Goal: Answer question/provide support

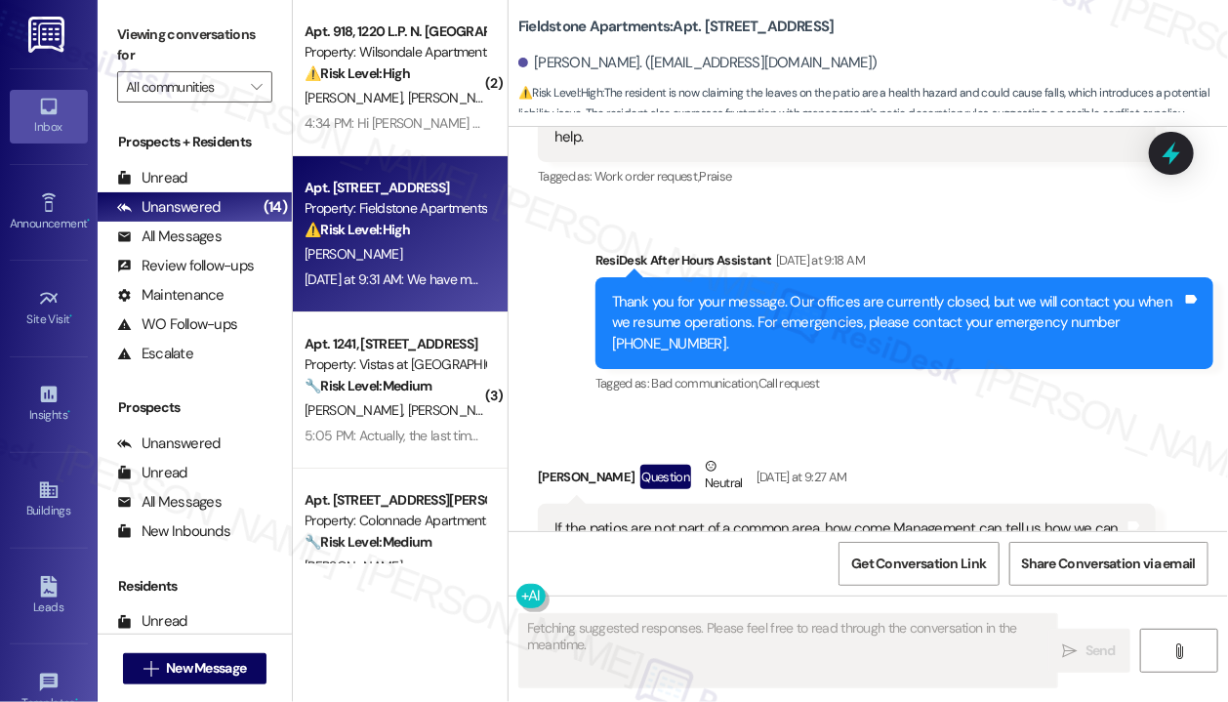
scroll to position [14252, 0]
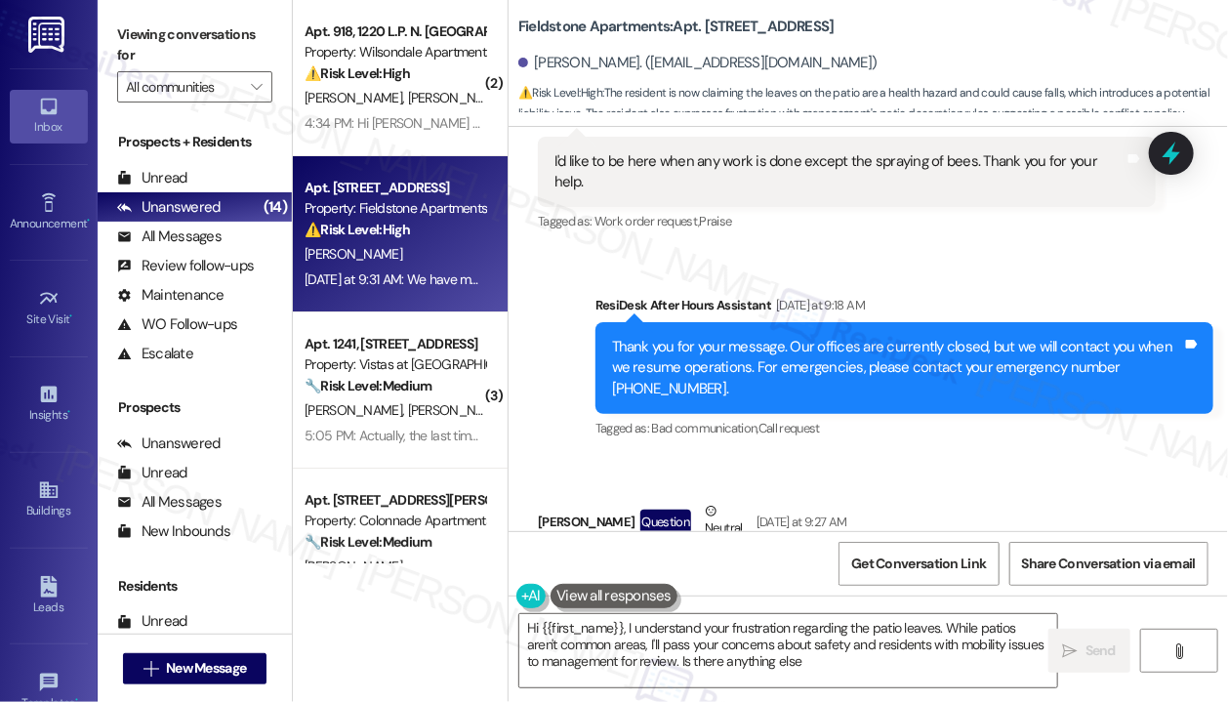
type textarea "Hi {{first_name}}, I understand your frustration regarding the patio leaves. Wh…"
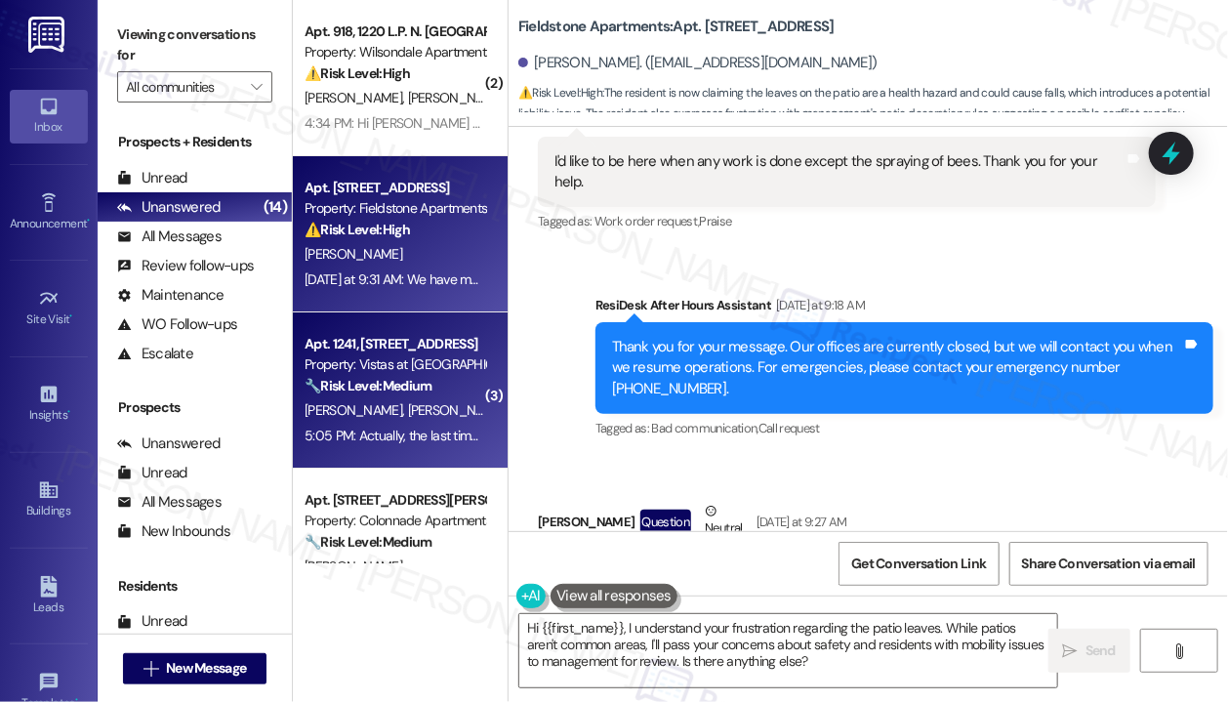
click at [324, 347] on div "Apt. 1241, [STREET_ADDRESS]" at bounding box center [394, 344] width 181 height 20
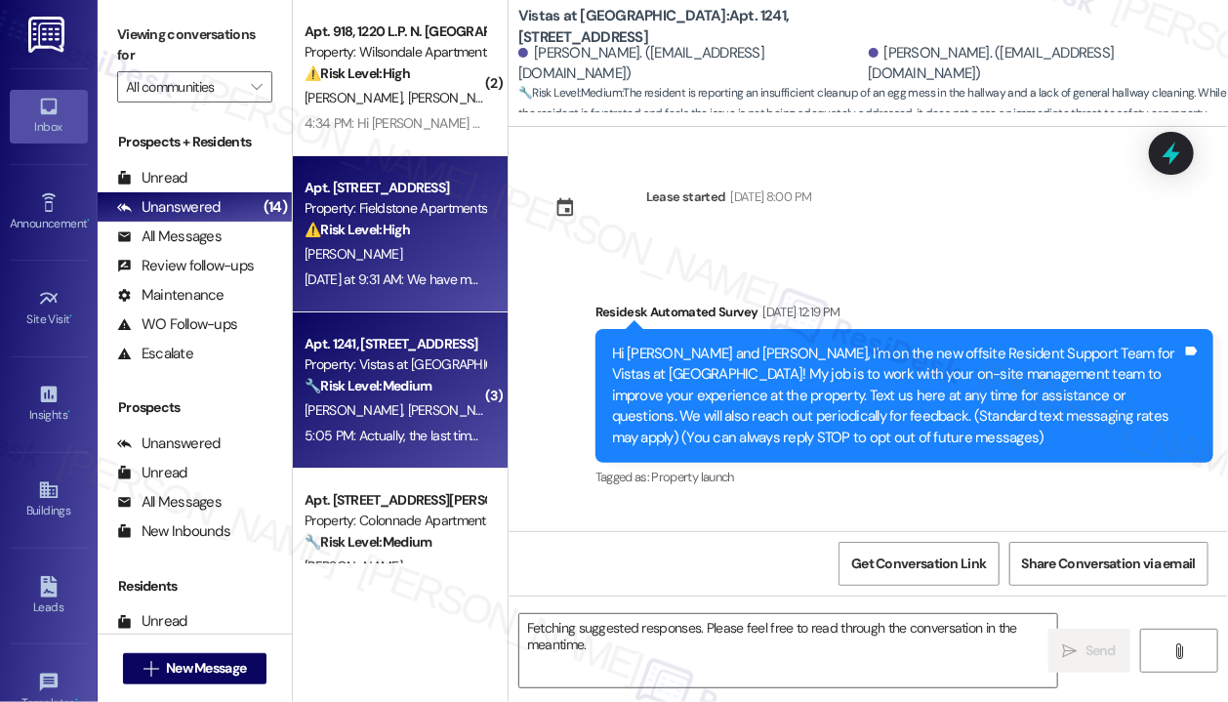
scroll to position [24929, 0]
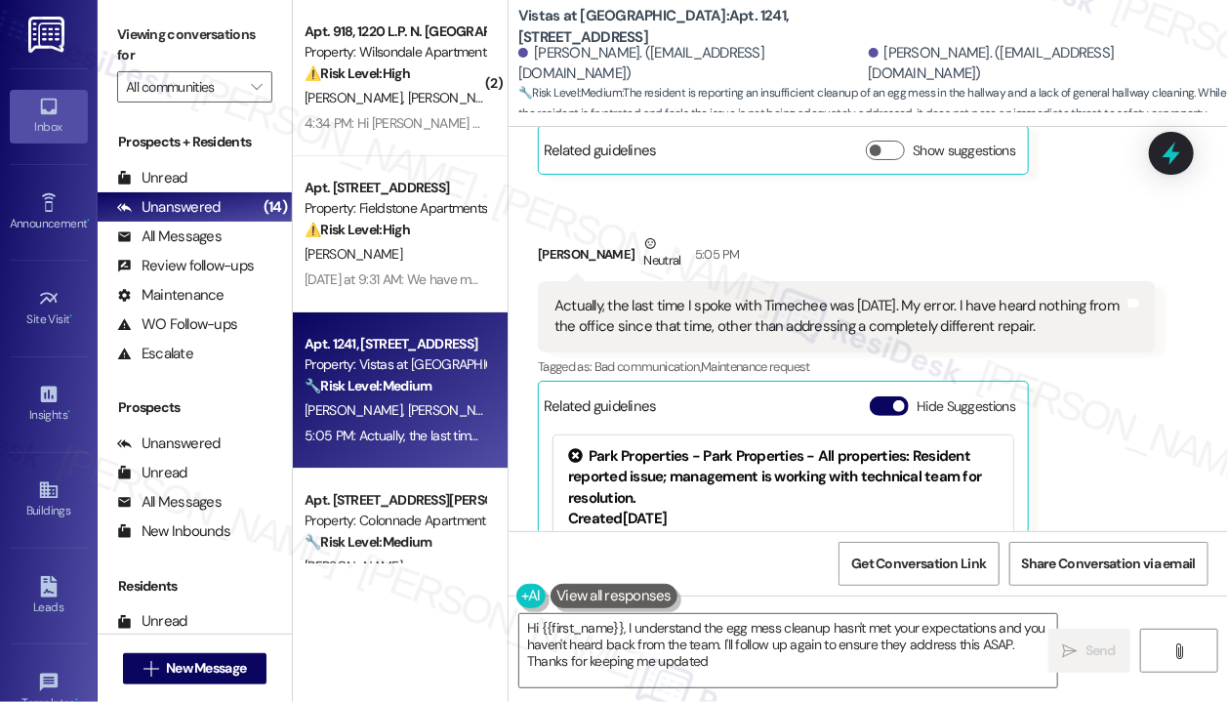
type textarea "Hi {{first_name}}, I understand the egg mess cleanup hasn't met your expectatio…"
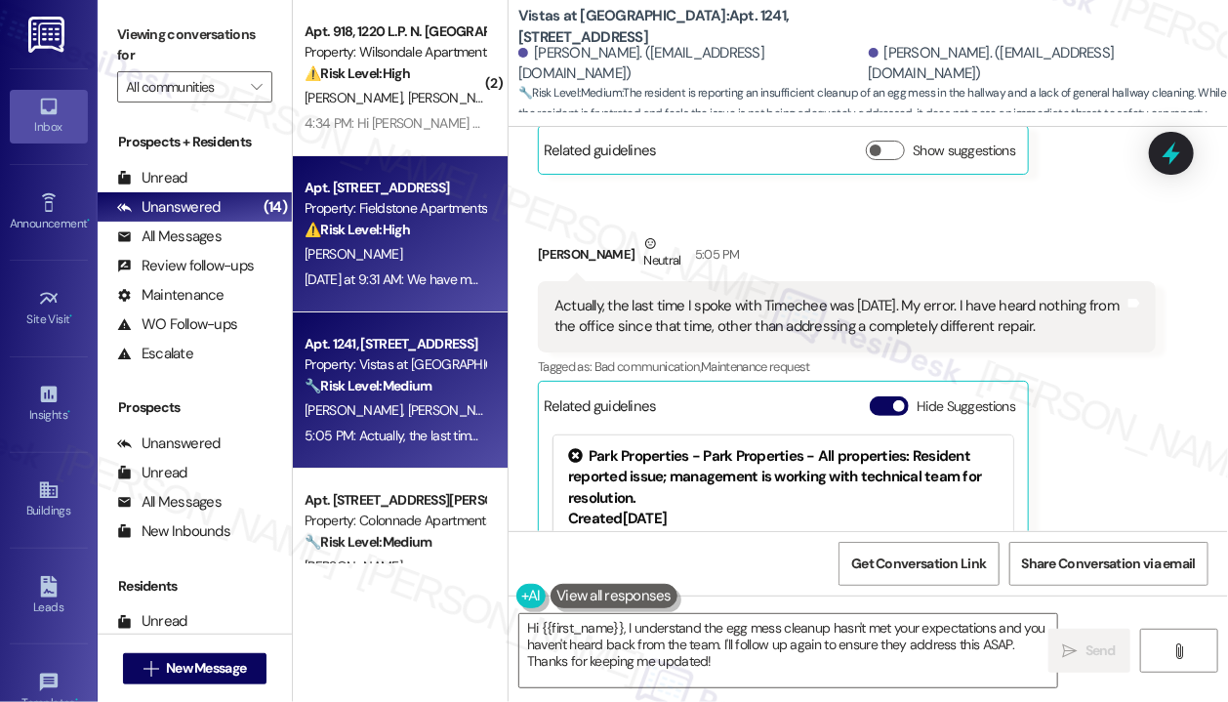
click at [434, 257] on div "[PERSON_NAME]" at bounding box center [395, 254] width 184 height 24
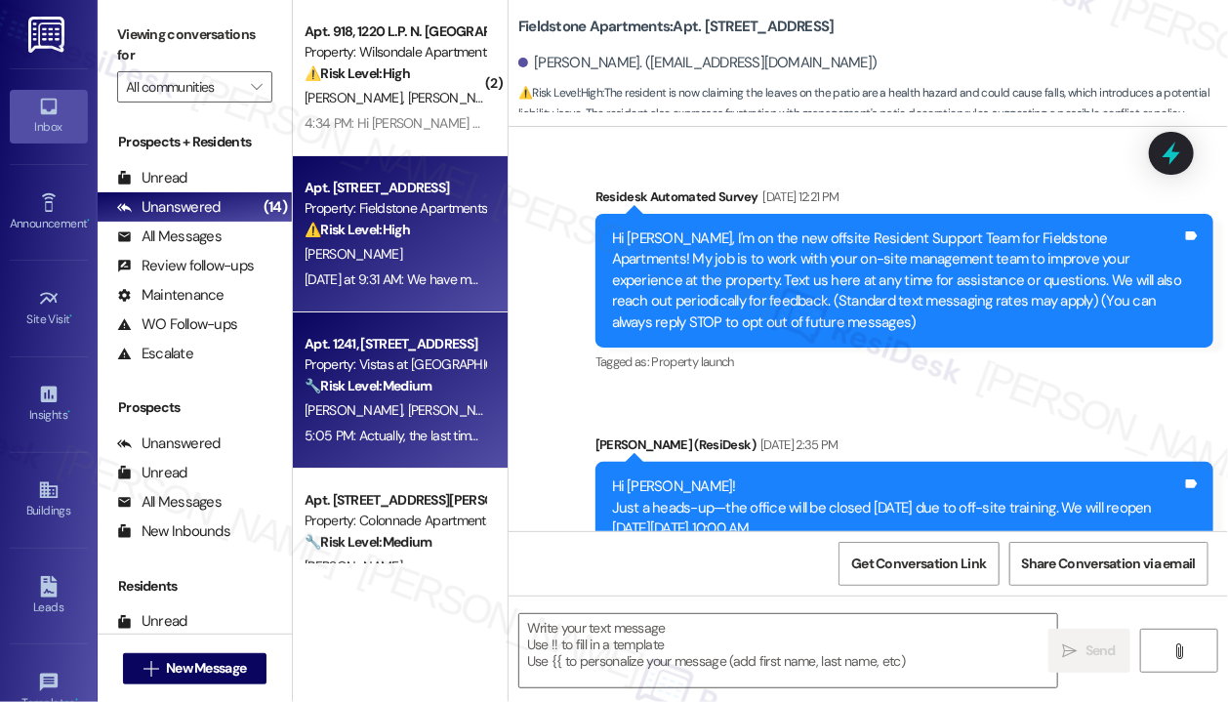
scroll to position [14935, 0]
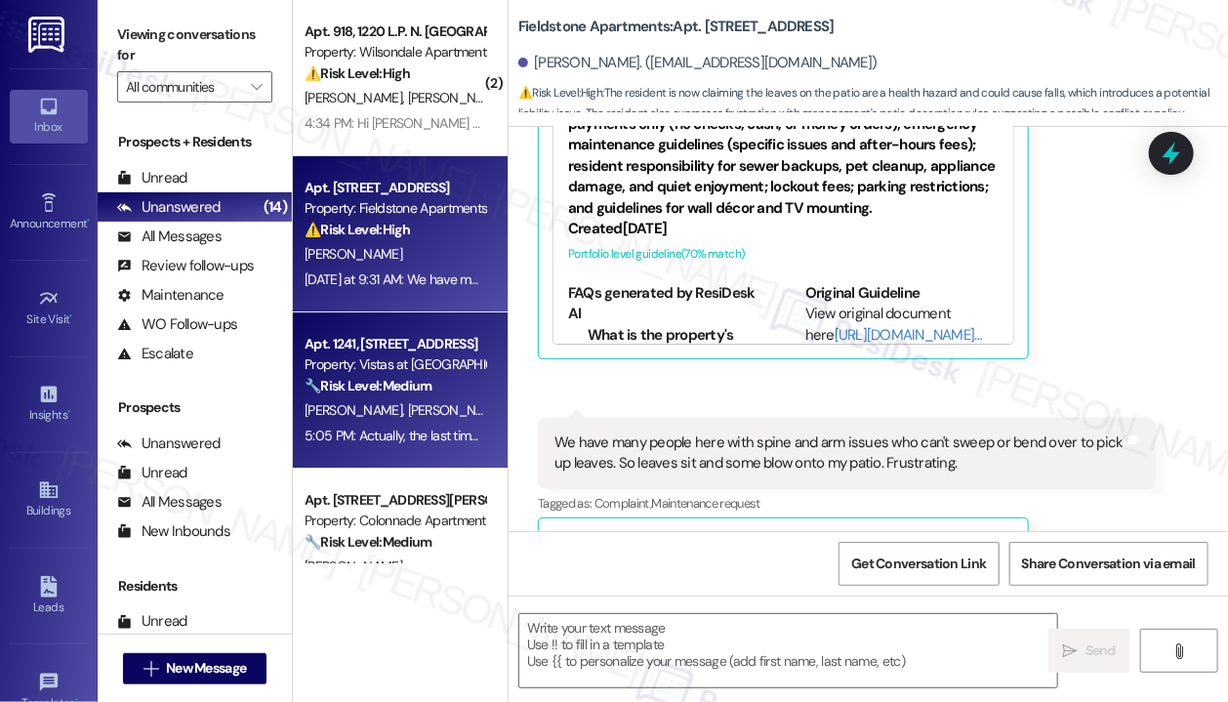
type textarea "Fetching suggested responses. Please feel free to read through the conversation…"
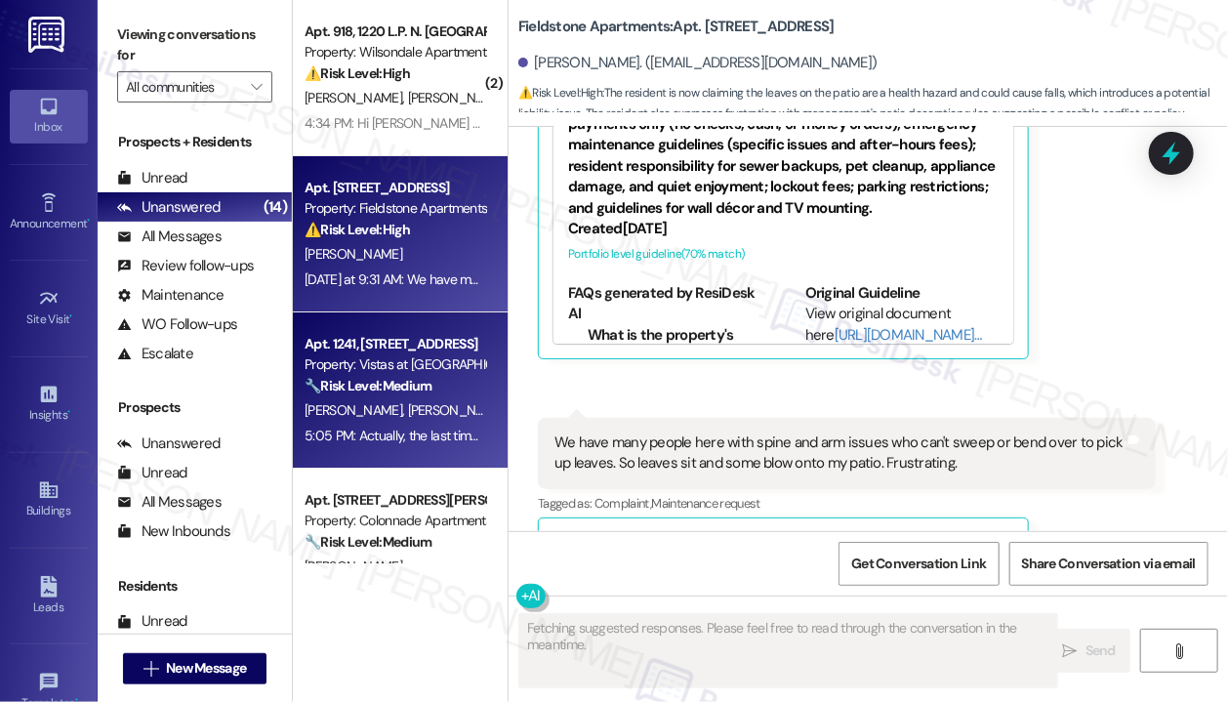
click at [465, 400] on div "[PERSON_NAME] [PERSON_NAME]" at bounding box center [395, 410] width 184 height 24
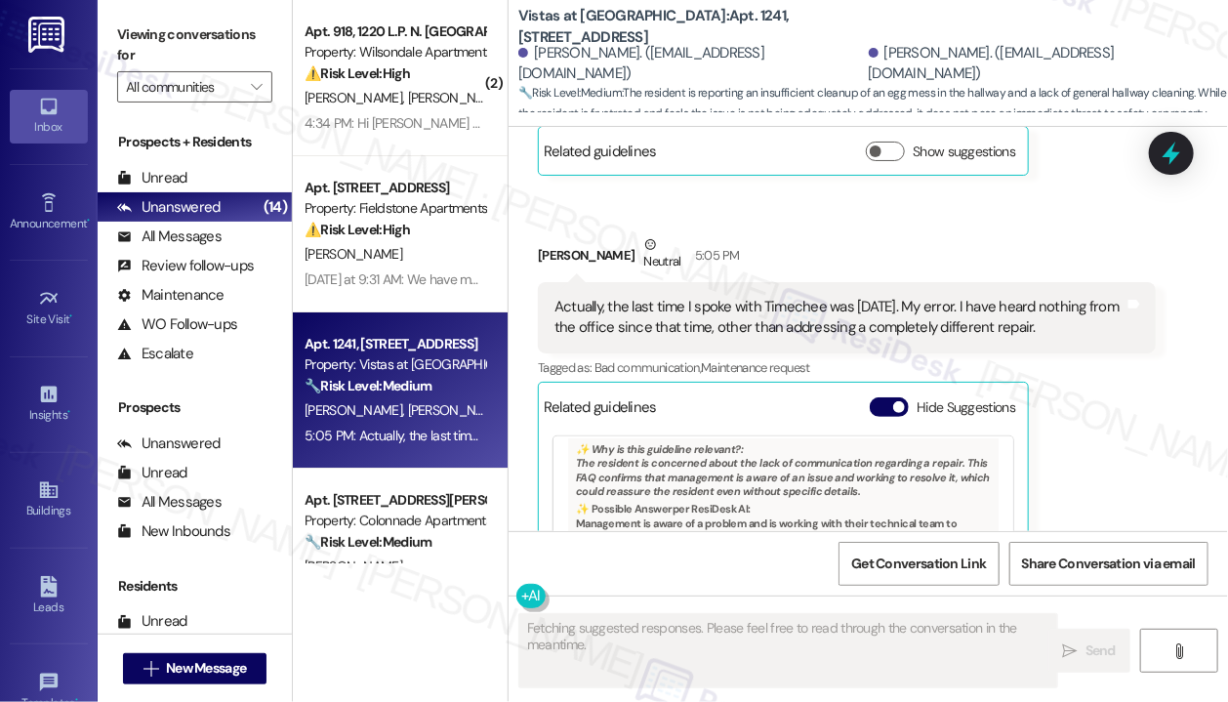
scroll to position [151, 0]
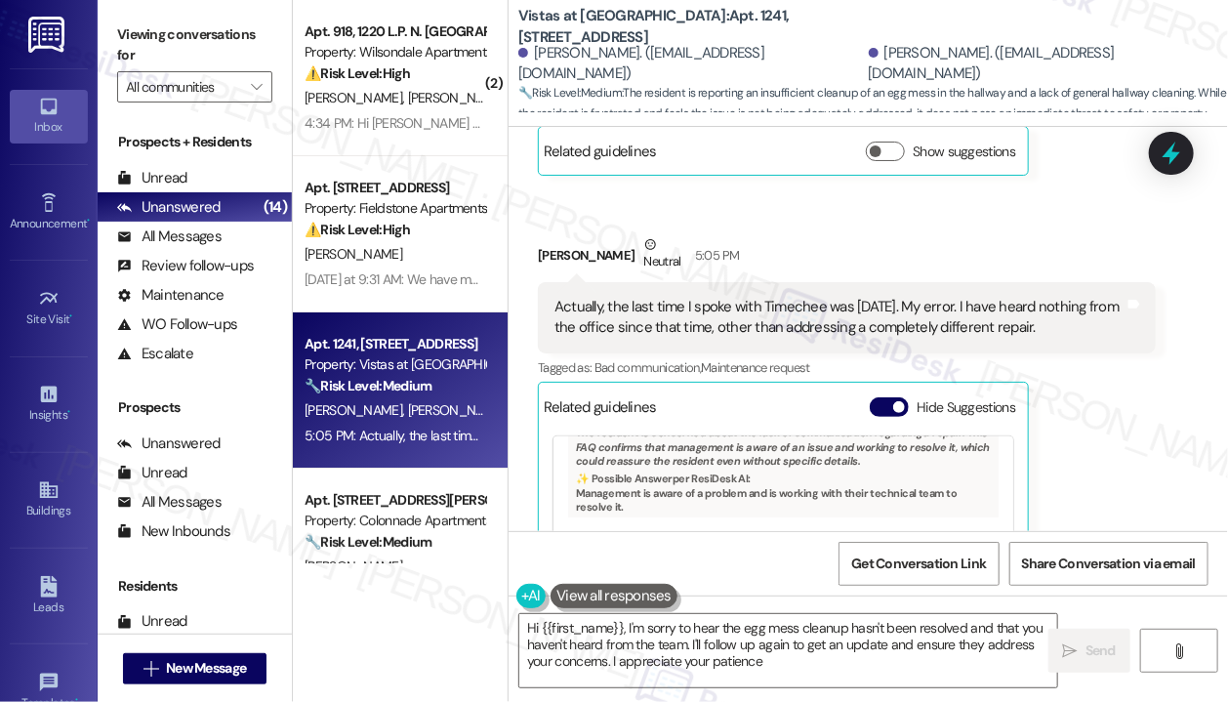
type textarea "Hi {{first_name}}, I'm sorry to hear the egg mess cleanup hasn't been resolved …"
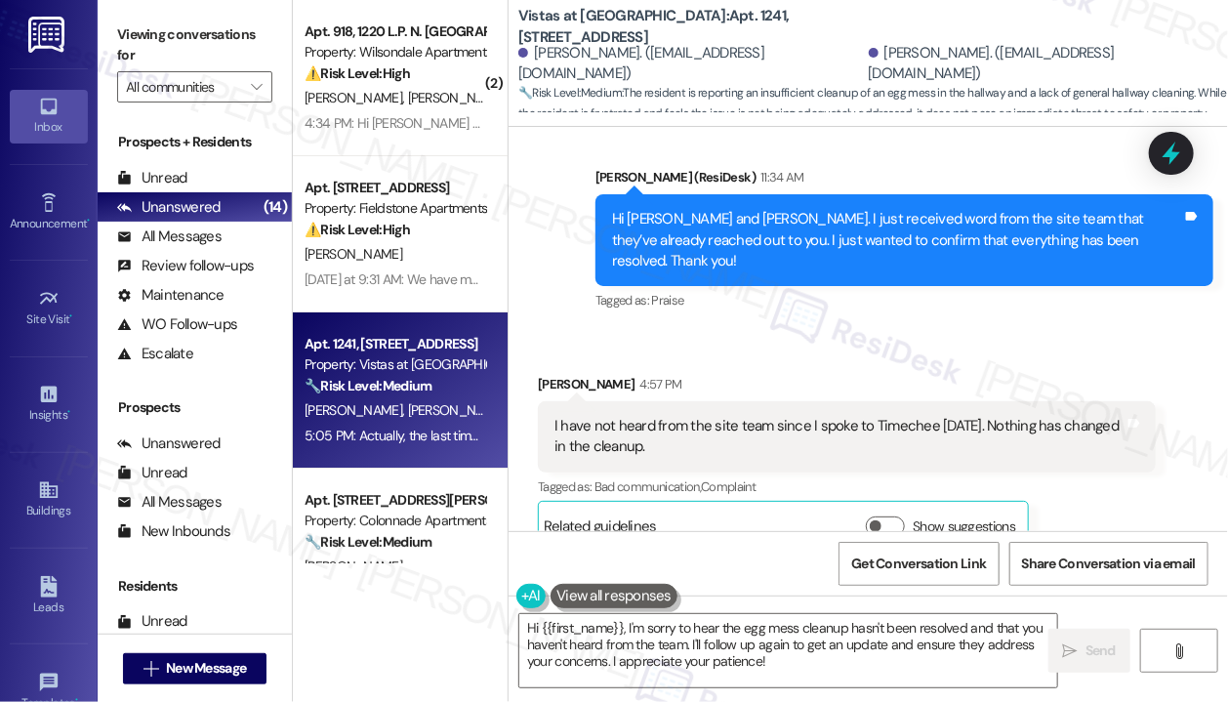
scroll to position [24149, 0]
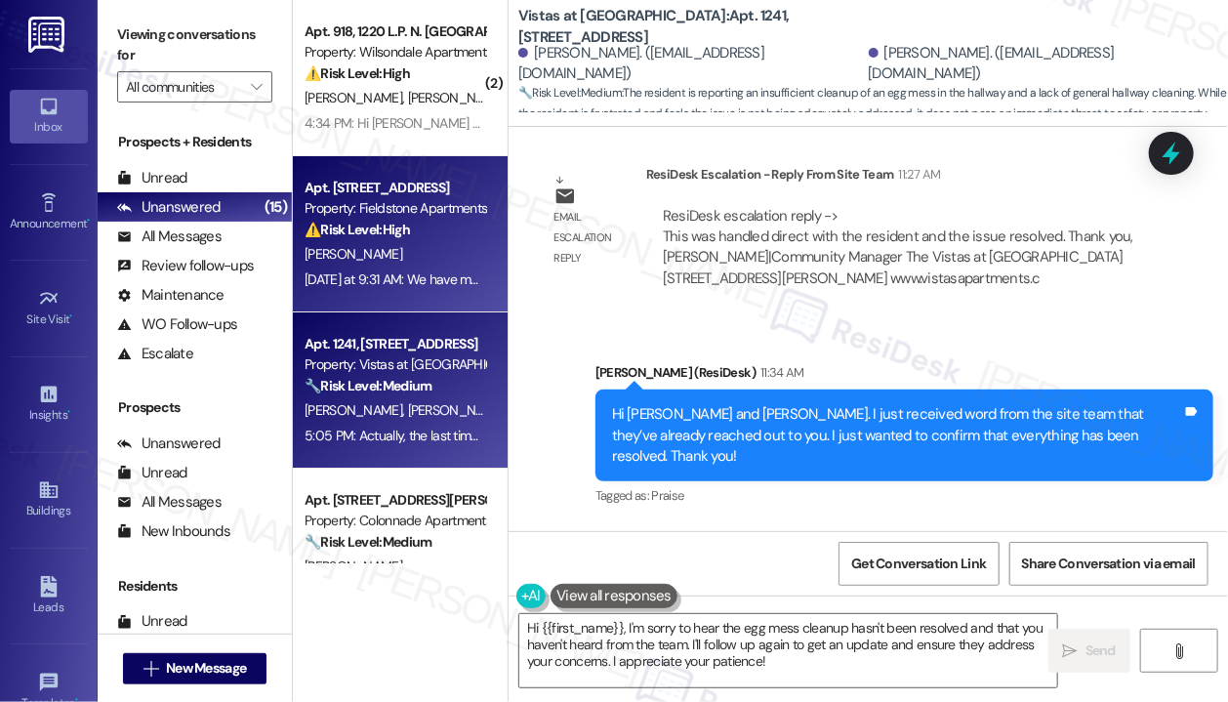
click at [392, 206] on div "Property: Fieldstone Apartments" at bounding box center [394, 208] width 181 height 20
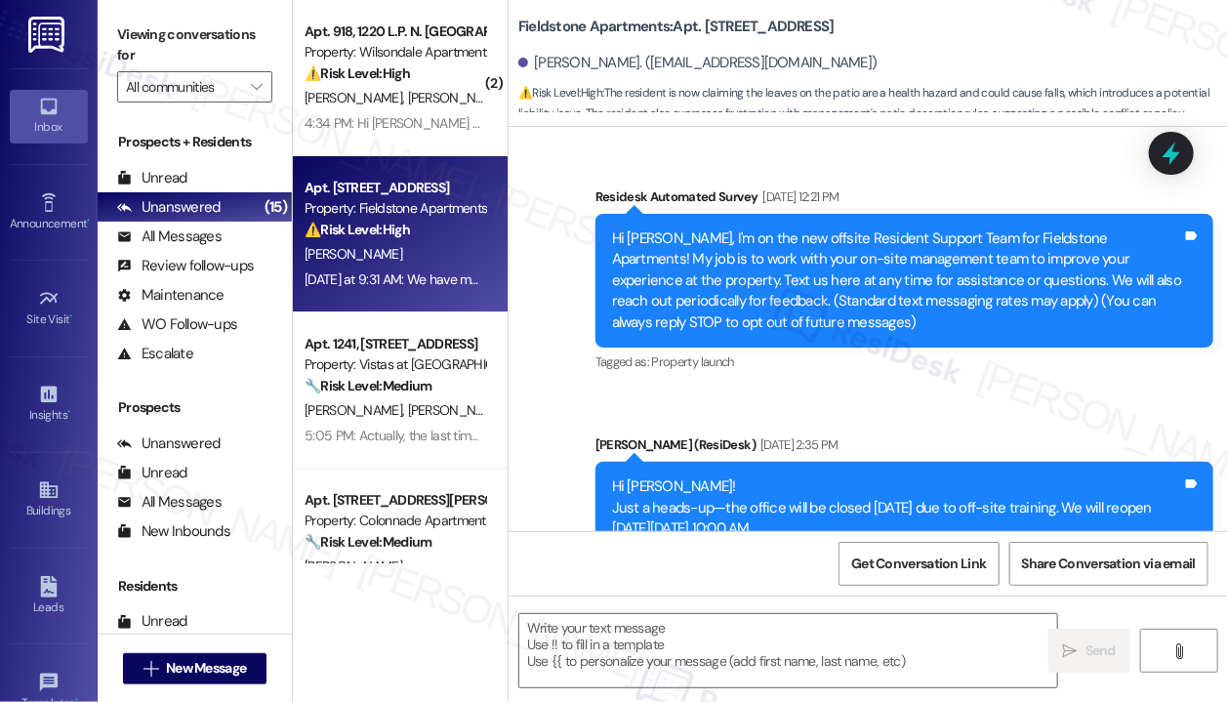
scroll to position [14935, 0]
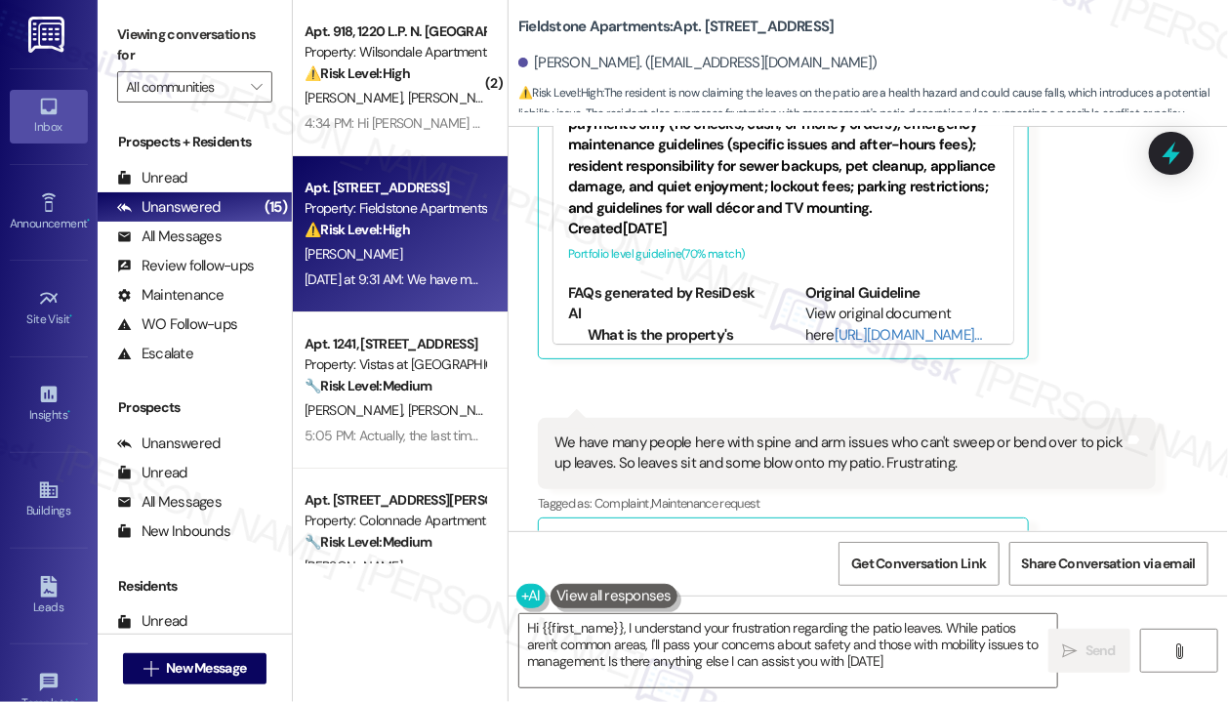
type textarea "Hi {{first_name}}, I understand your frustration regarding the patio leaves. Wh…"
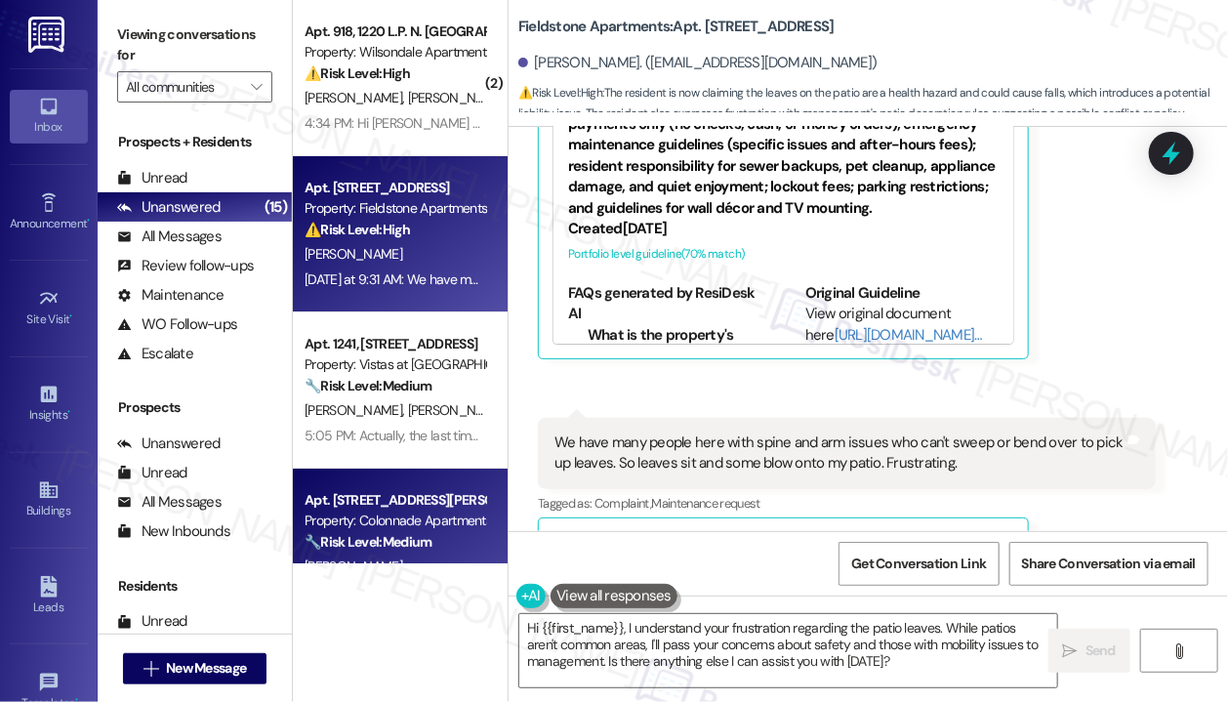
click at [453, 517] on div "Property: Colonnade Apartments" at bounding box center [394, 520] width 181 height 20
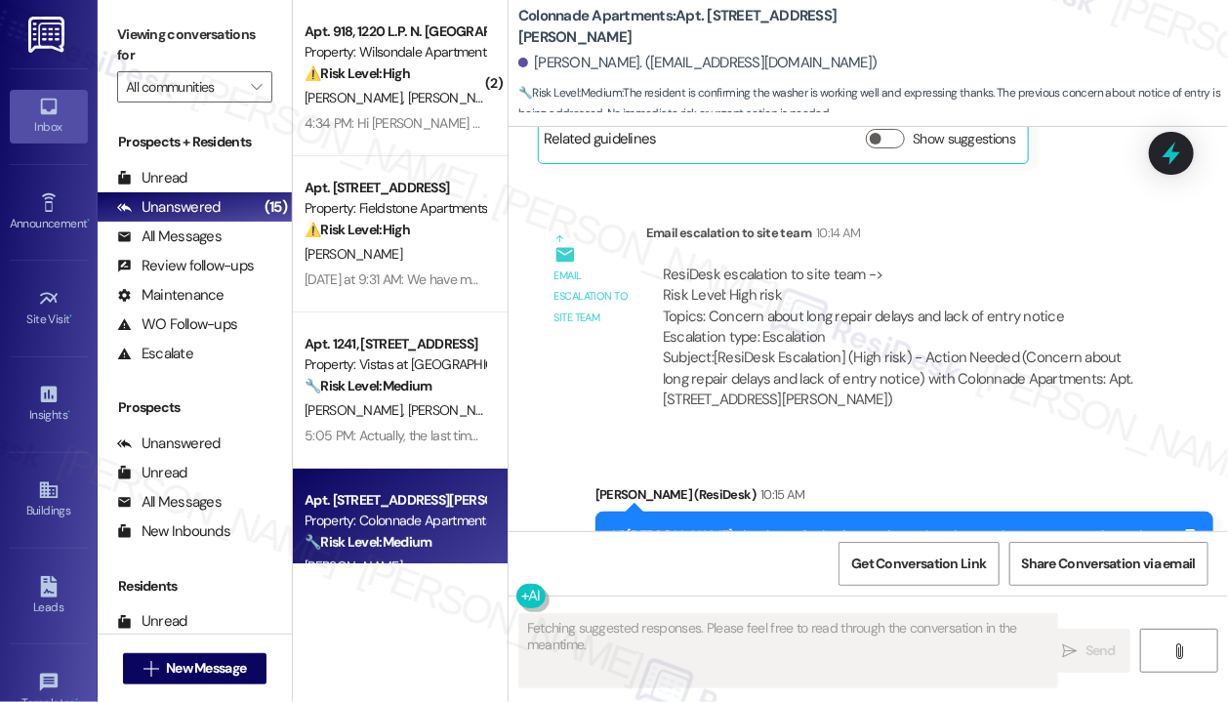
scroll to position [1760, 0]
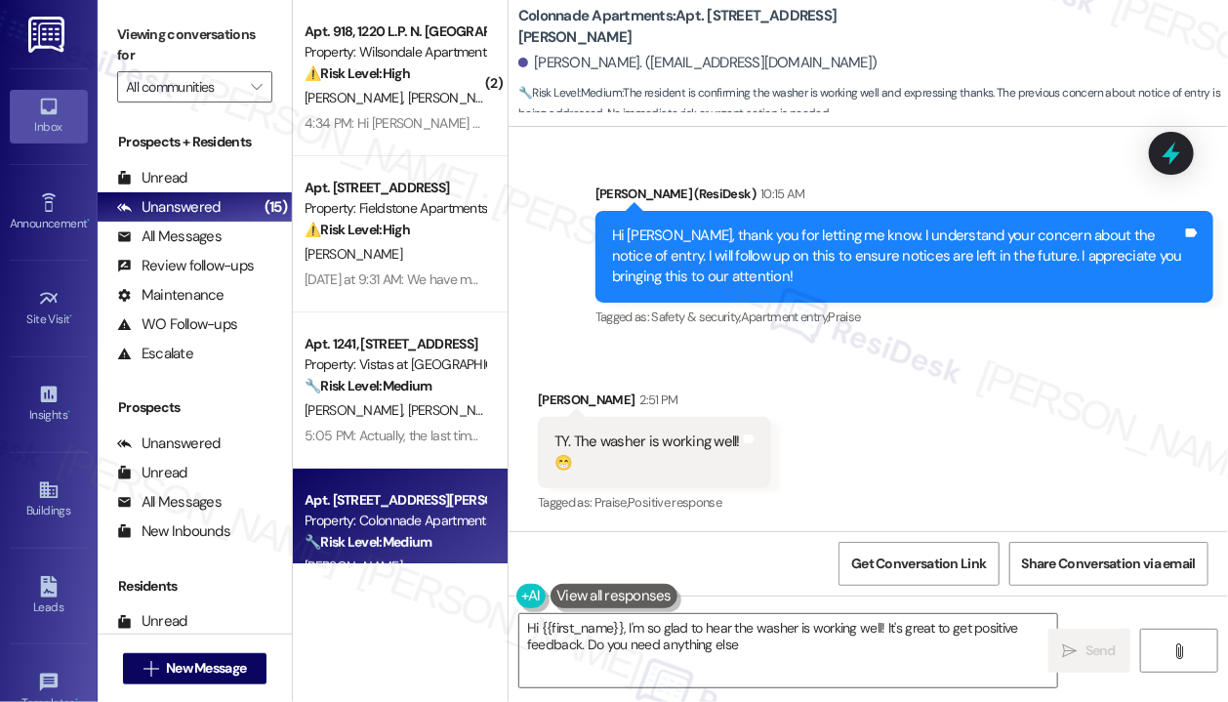
type textarea "Hi {{first_name}}, I'm so glad to hear the washer is working well! It's great t…"
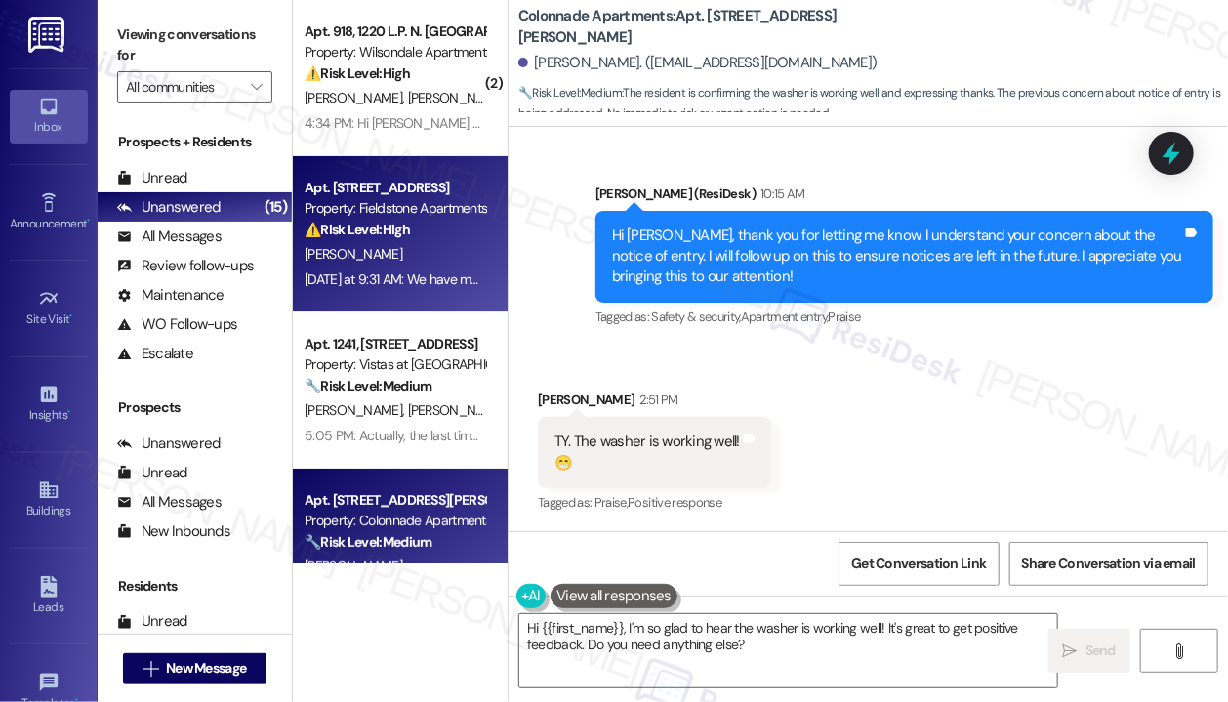
click at [445, 248] on div "[PERSON_NAME]" at bounding box center [395, 254] width 184 height 24
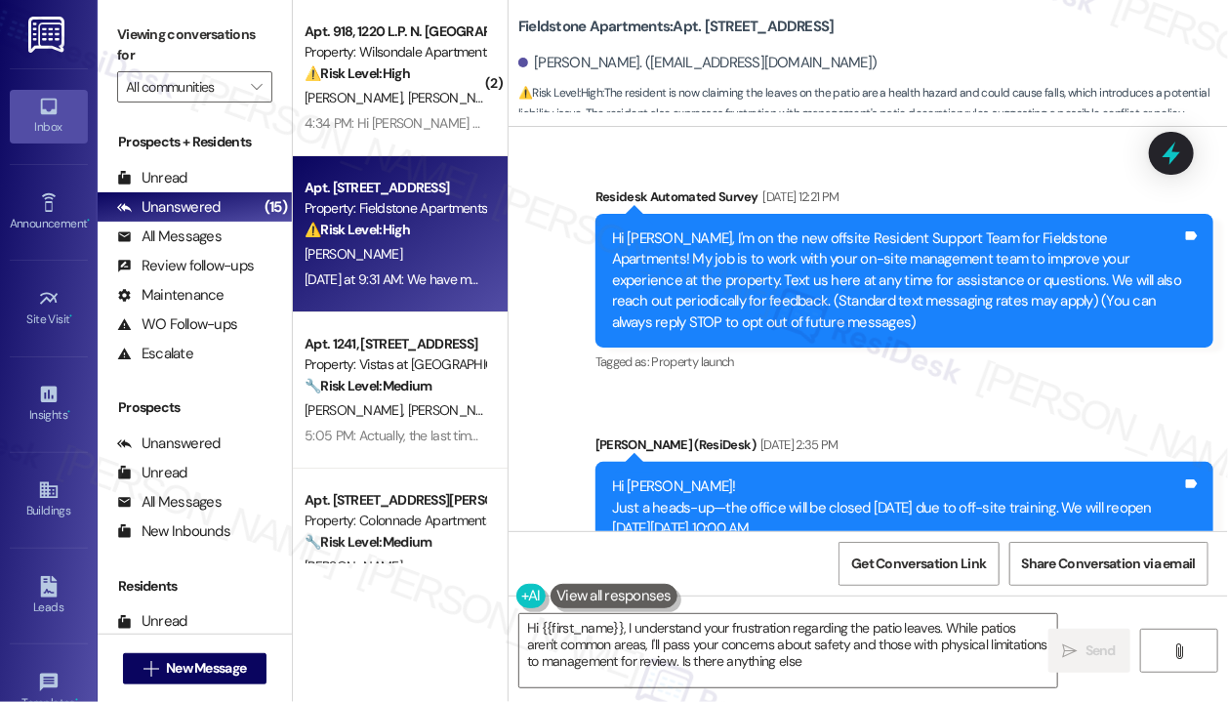
type textarea "Hi {{first_name}}, I understand your frustration regarding the patio leaves. Wh…"
